Goal: Information Seeking & Learning: Learn about a topic

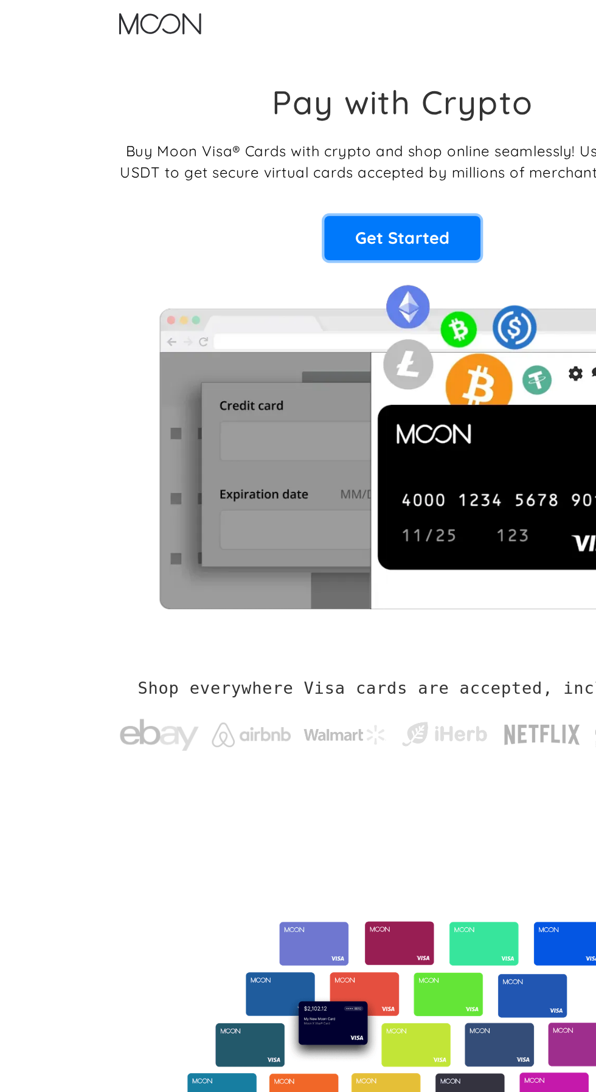
click at [272, 164] on link "Get Started" at bounding box center [298, 176] width 116 height 33
